Goal: Check status: Check status

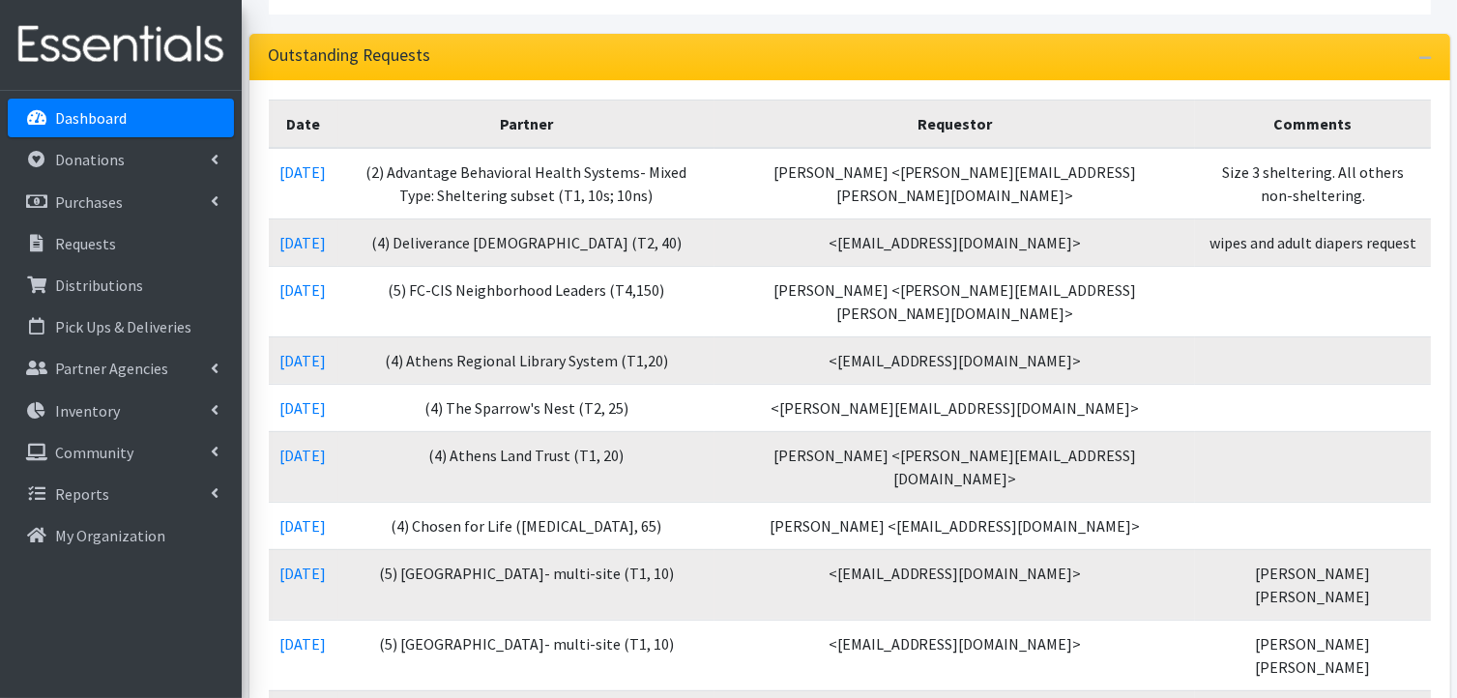
scroll to position [309, 0]
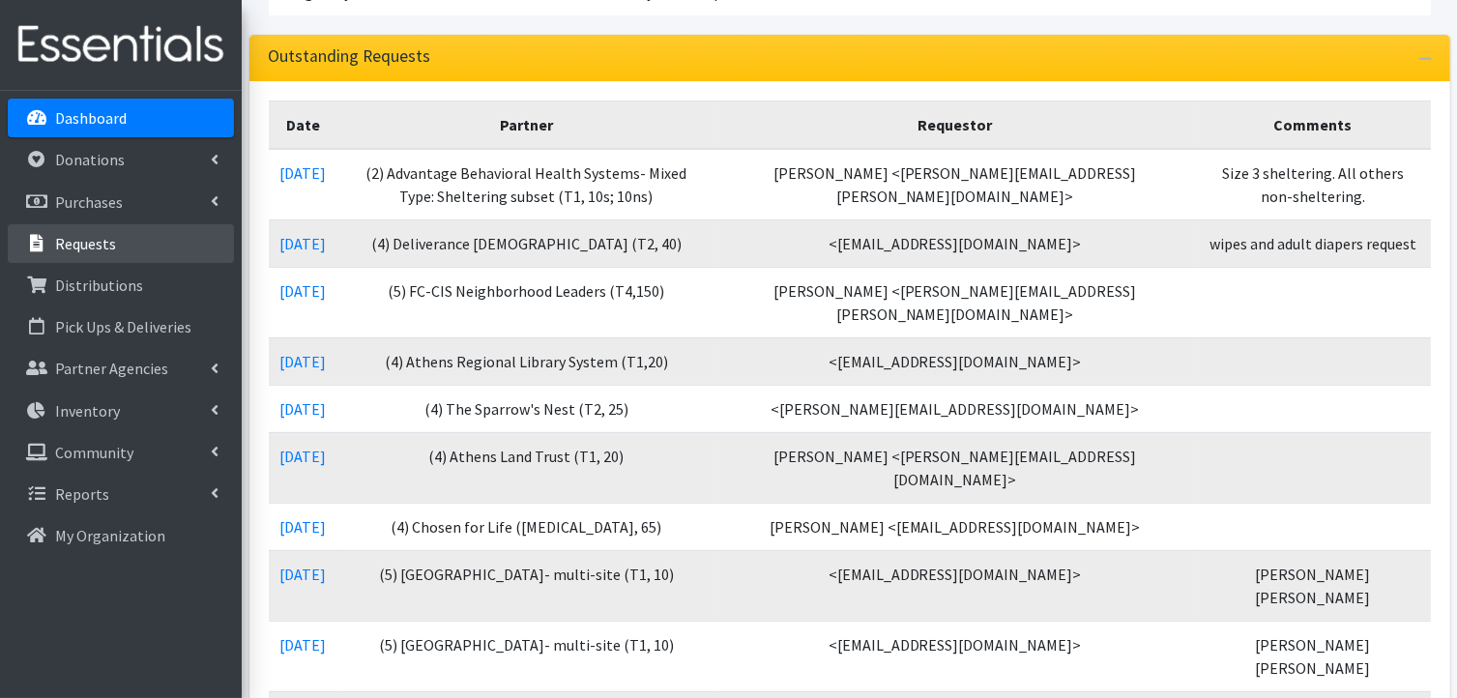
click at [101, 240] on p "Requests" at bounding box center [85, 243] width 61 height 19
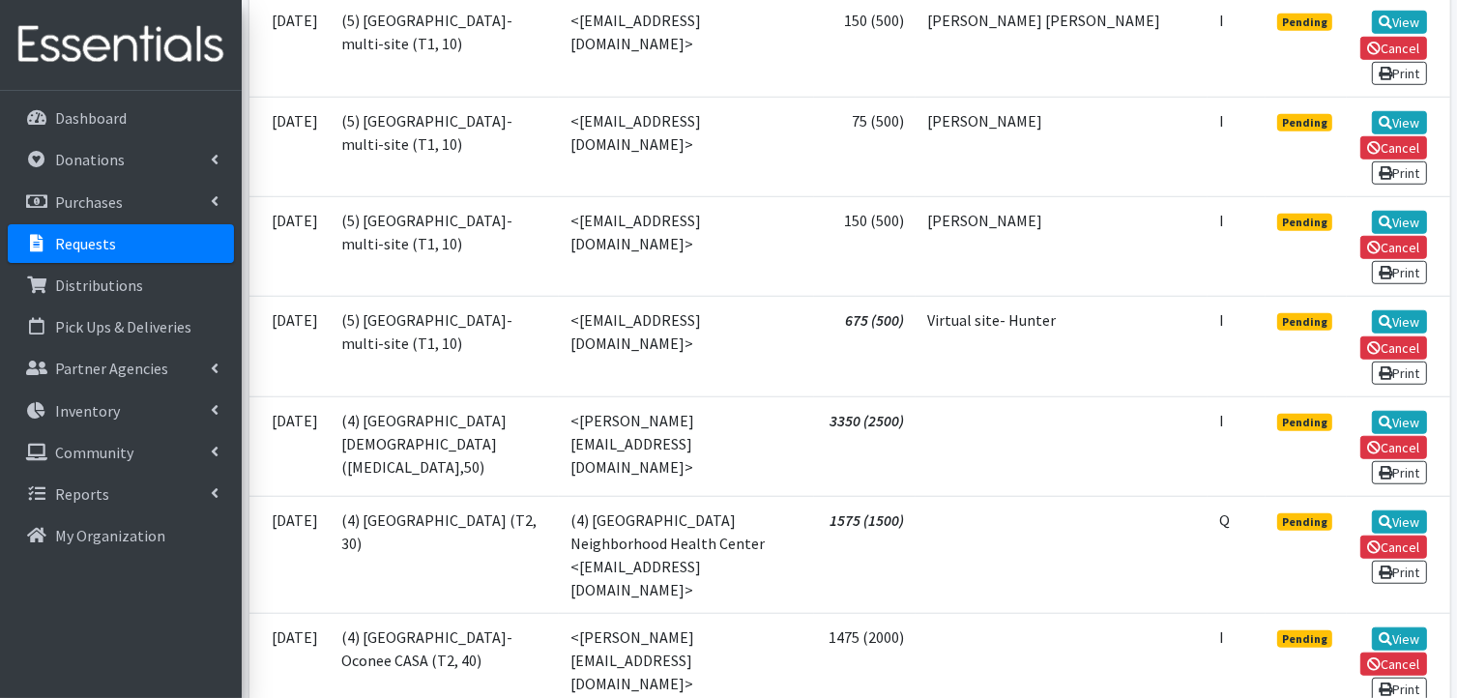
scroll to position [1721, 0]
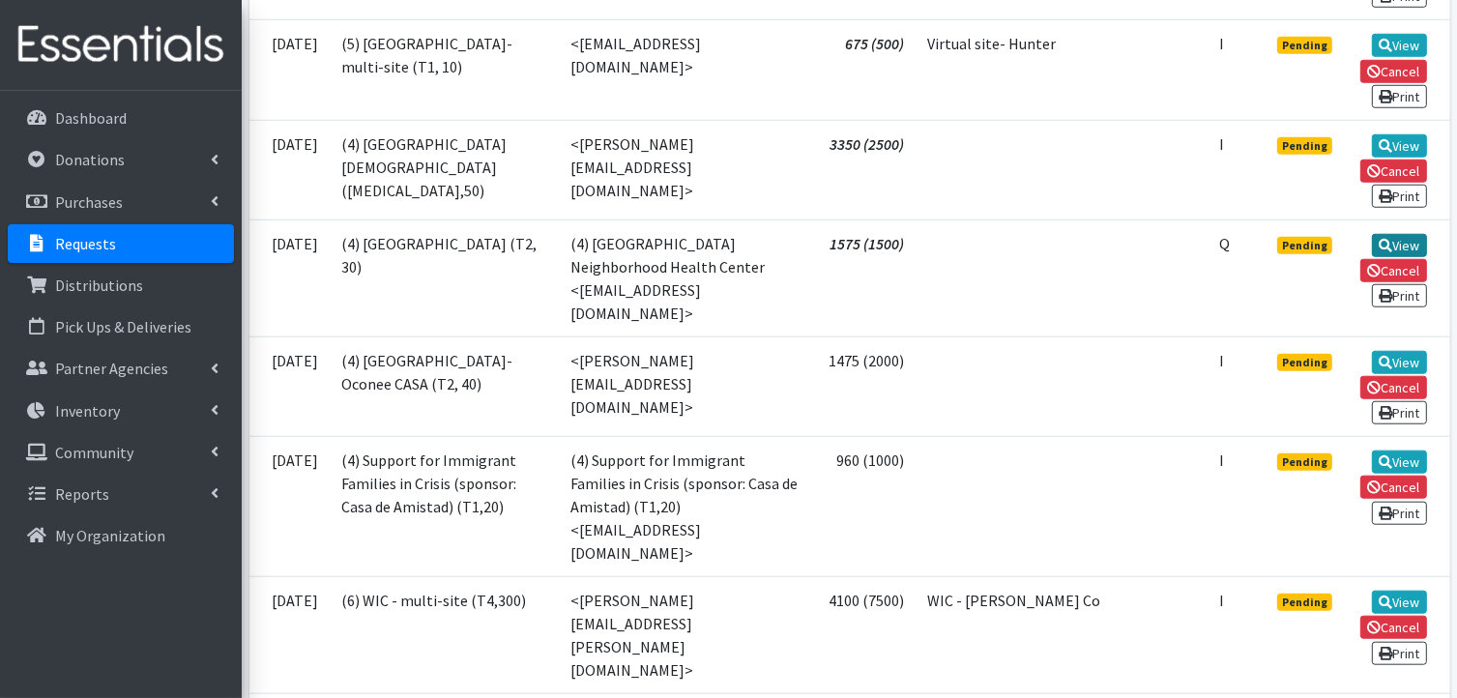
click at [1394, 257] on link "View" at bounding box center [1399, 245] width 55 height 23
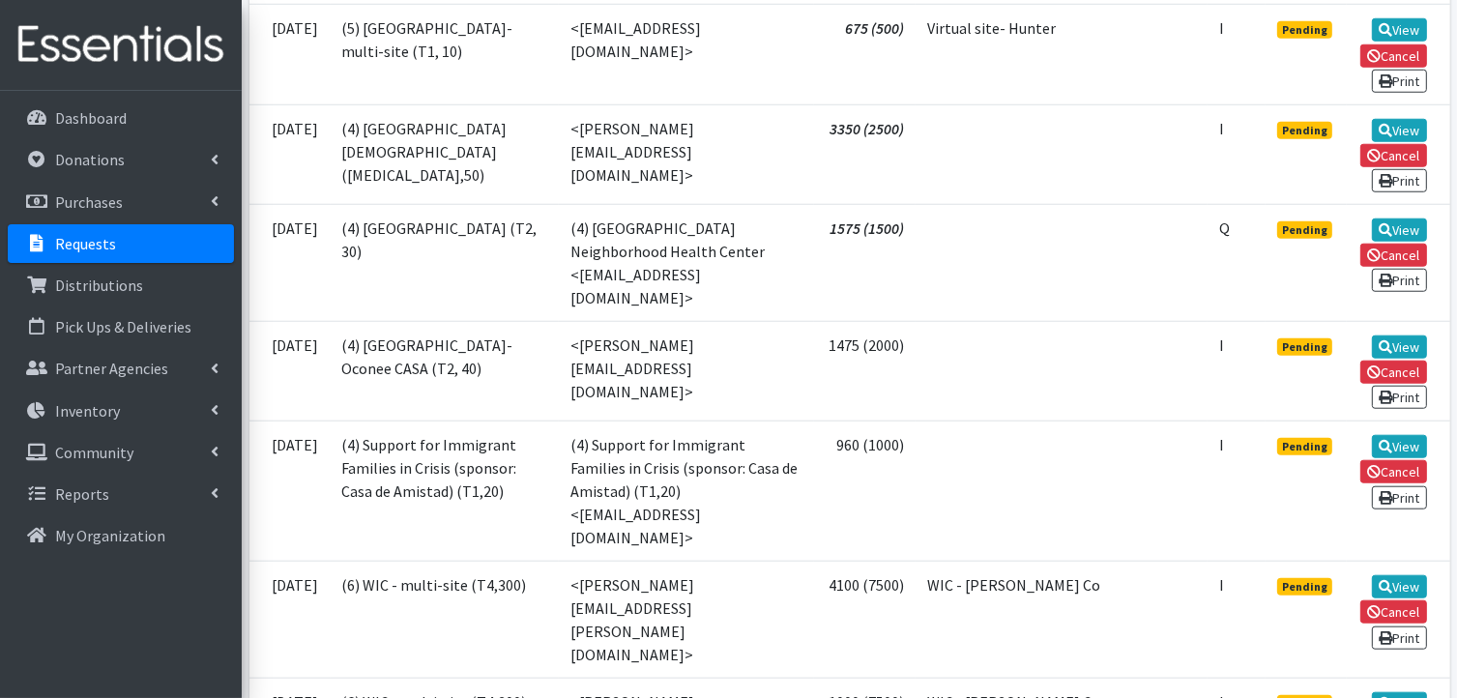
scroll to position [1703, 0]
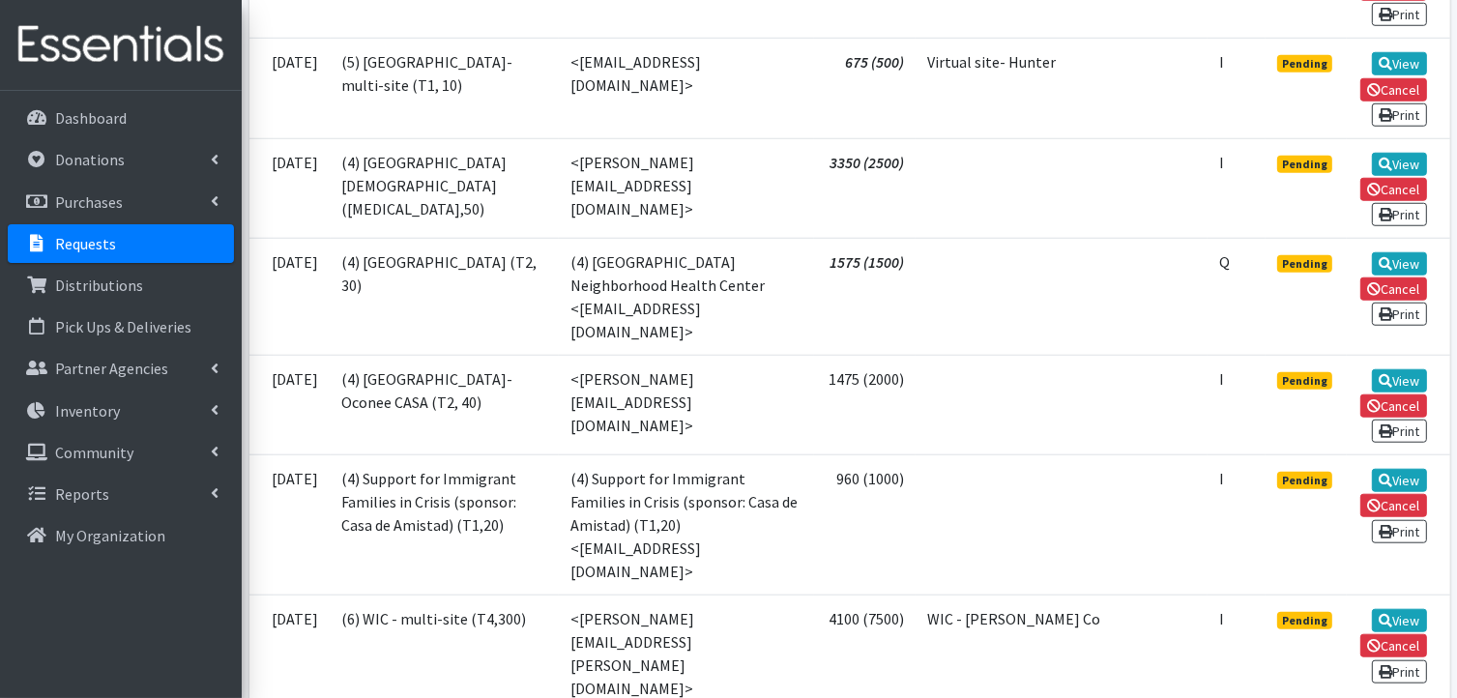
click at [373, 337] on td "(4) Athens Neighborhood Health Center (T2, 30)" at bounding box center [445, 296] width 229 height 117
click at [1400, 276] on link "View" at bounding box center [1399, 263] width 55 height 23
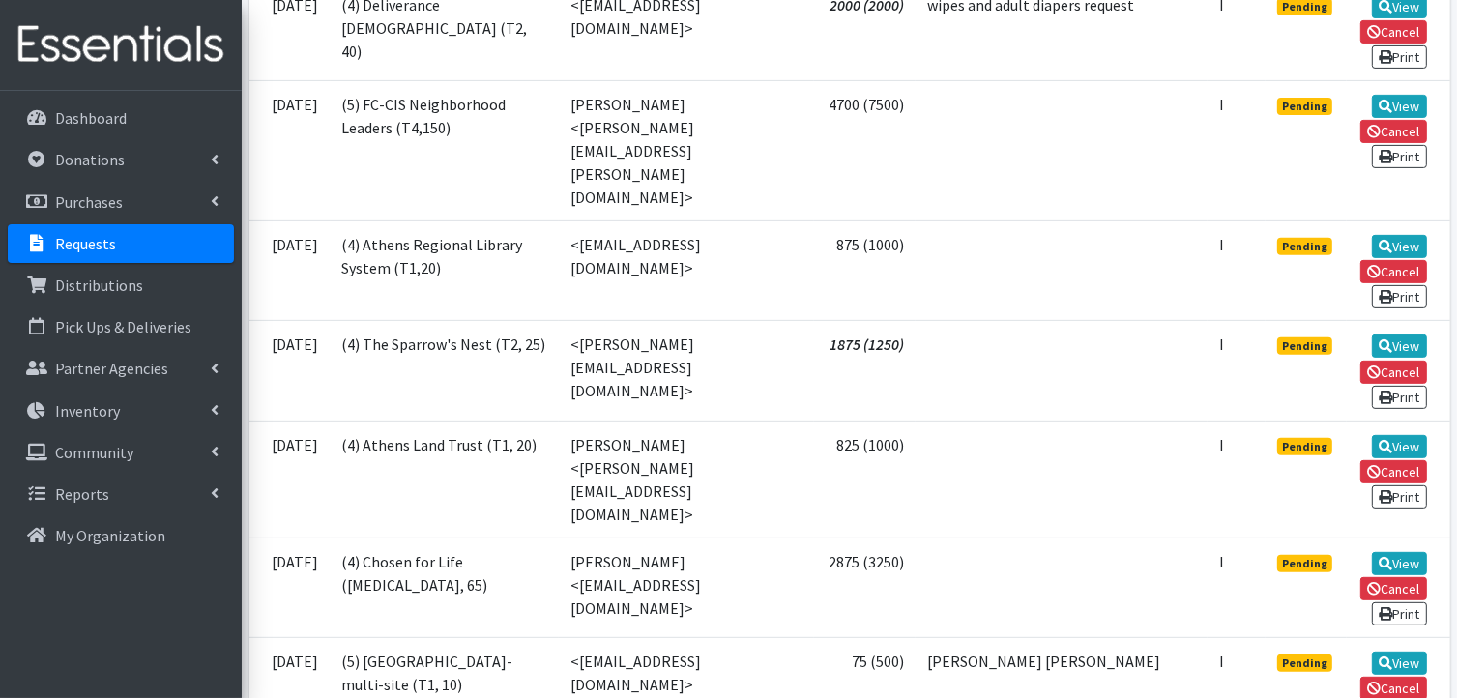
scroll to position [317, 0]
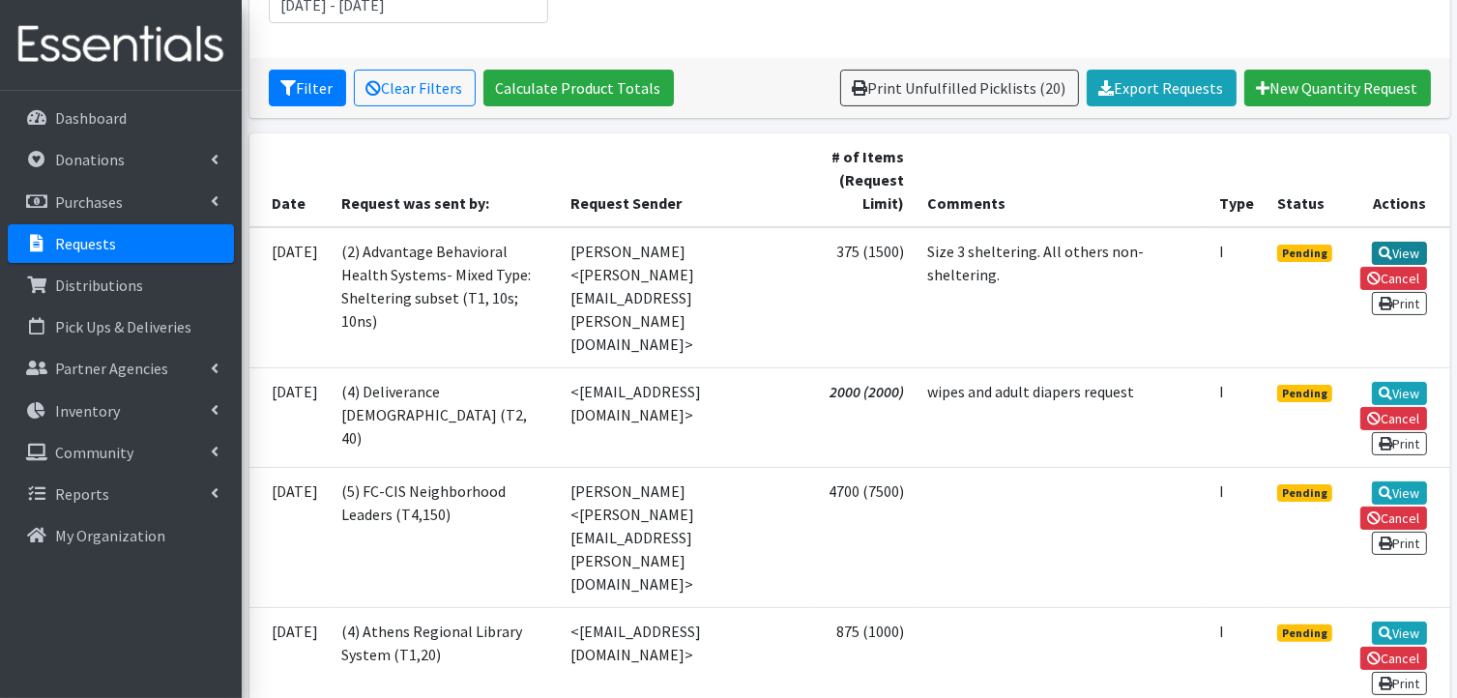
click at [1403, 244] on link "View" at bounding box center [1399, 253] width 55 height 23
click at [79, 95] on div "Dashboard Donations All Donations New Donation Purchases All Purchases New Purc…" at bounding box center [121, 412] width 242 height 643
click at [77, 115] on p "Dashboard" at bounding box center [91, 117] width 72 height 19
